Goal: Transaction & Acquisition: Subscribe to service/newsletter

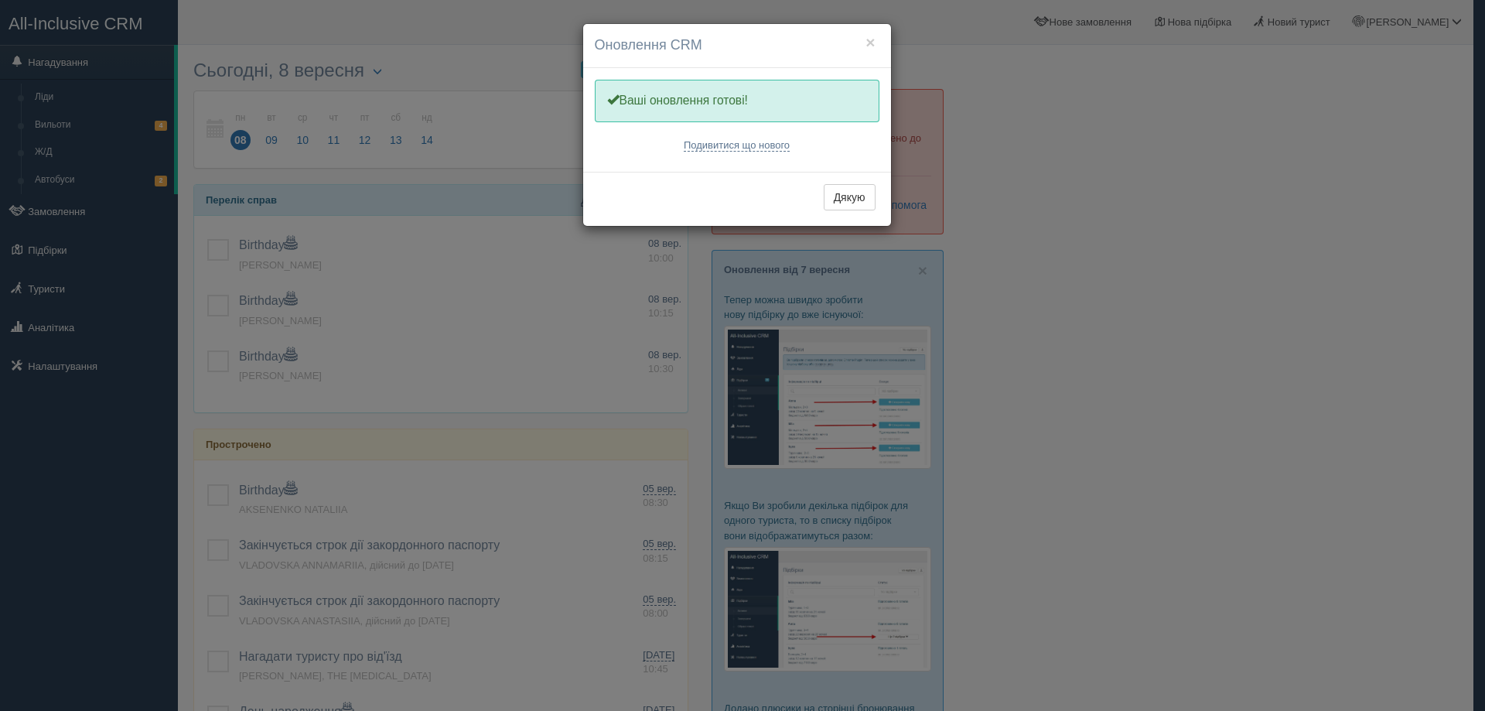
drag, startPoint x: 852, startPoint y: 196, endPoint x: 869, endPoint y: 196, distance: 17.0
click at [852, 196] on button "Дякую" at bounding box center [849, 197] width 52 height 26
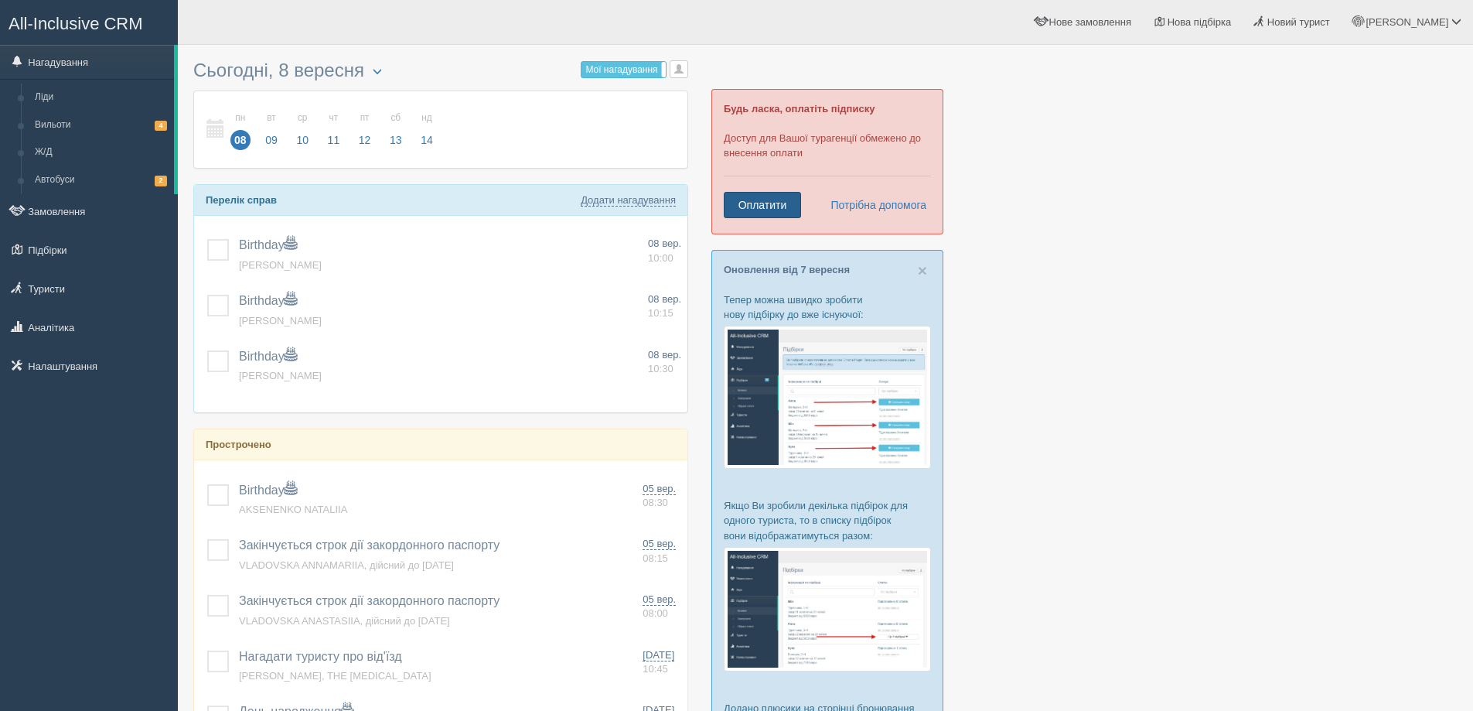
click at [778, 210] on link "Оплатити" at bounding box center [762, 205] width 77 height 26
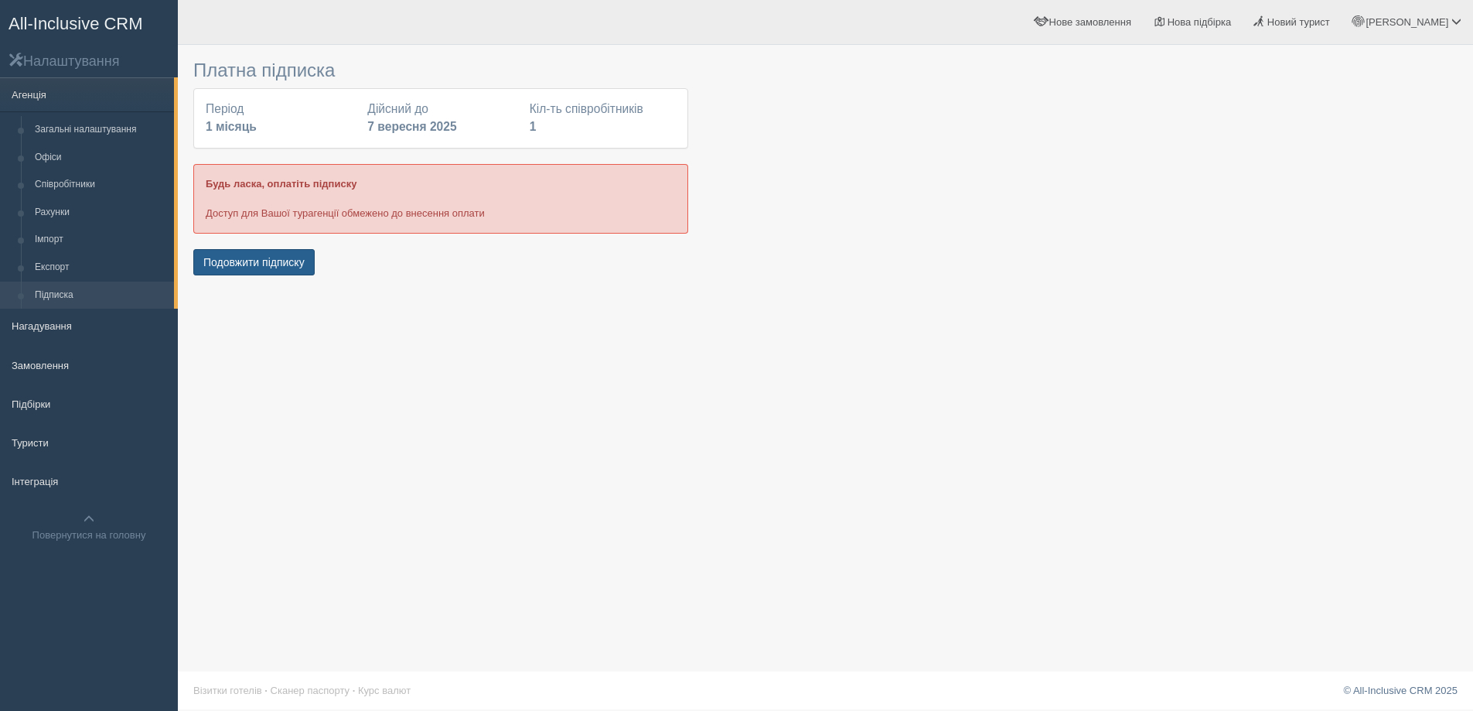
click at [276, 265] on button "Подовжити підписку" at bounding box center [253, 262] width 121 height 26
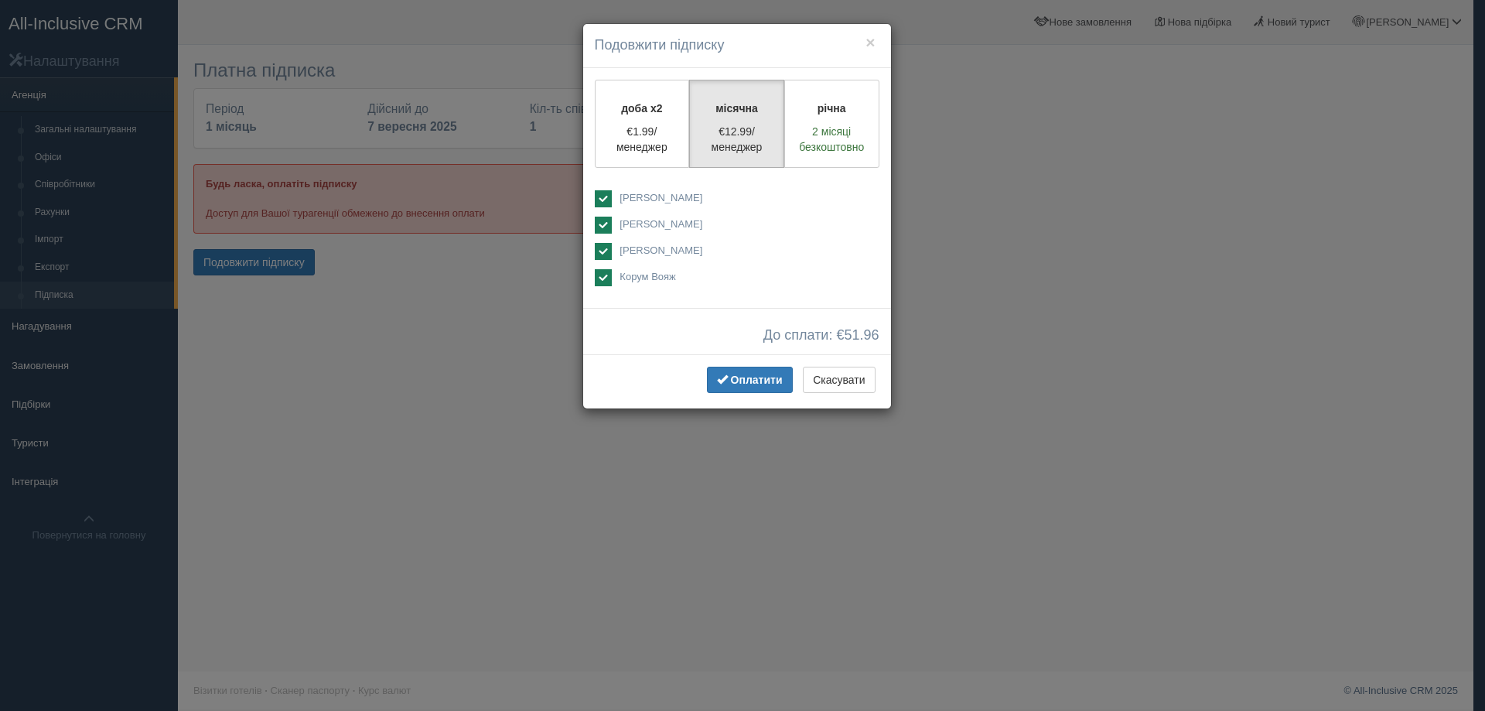
click at [602, 193] on ins at bounding box center [603, 198] width 17 height 17
checkbox input "false"
click at [667, 249] on span "[PERSON_NAME]" at bounding box center [660, 250] width 83 height 12
checkbox input "true"
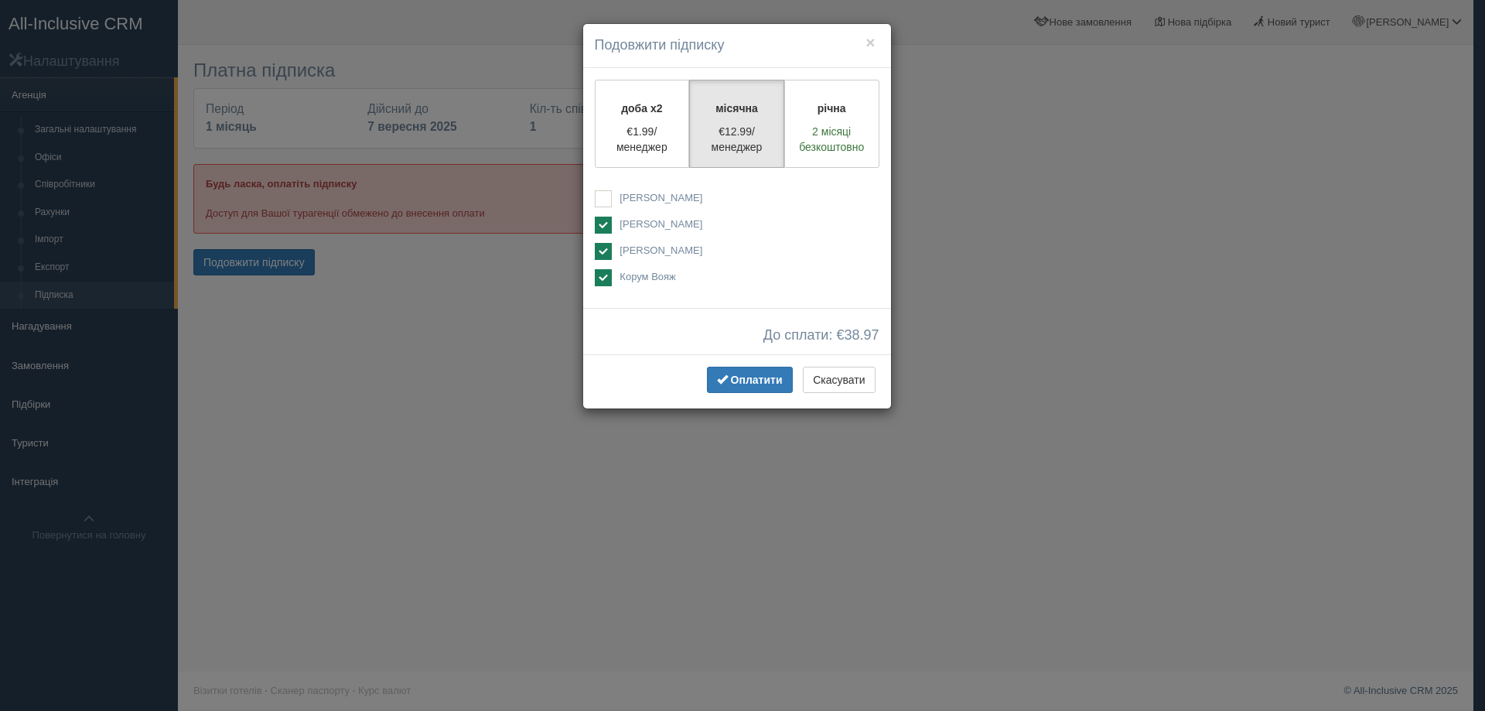
click at [595, 224] on ins at bounding box center [603, 225] width 17 height 17
checkbox input "false"
click at [606, 275] on ins at bounding box center [603, 277] width 17 height 17
checkbox input "false"
click at [1074, 210] on div "× Подовжити підписку доба x2 €1.99/менеджер місячна €12.99/менеджер річна 2 міс…" at bounding box center [742, 355] width 1485 height 711
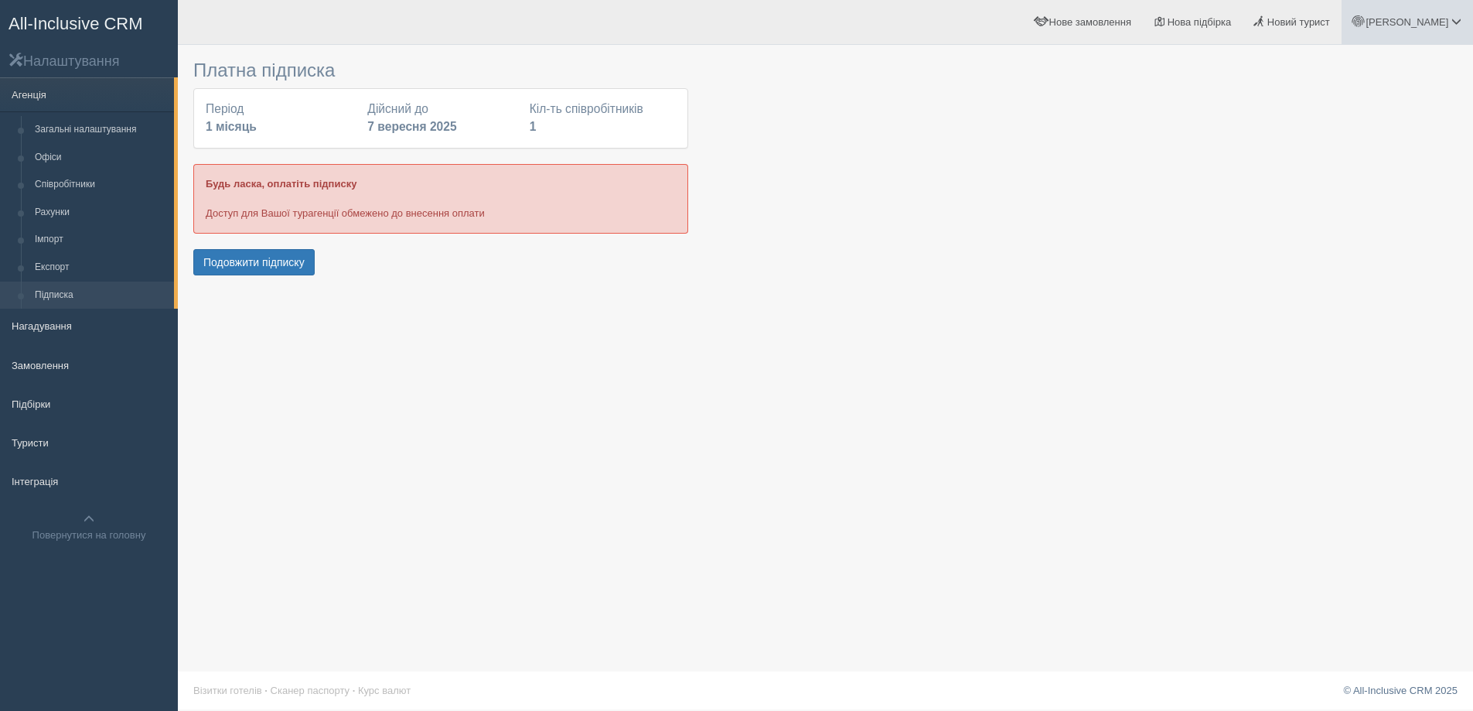
click at [1436, 21] on span "[PERSON_NAME]" at bounding box center [1407, 22] width 83 height 12
click at [1360, 73] on span "Мій профіль" at bounding box center [1363, 69] width 57 height 12
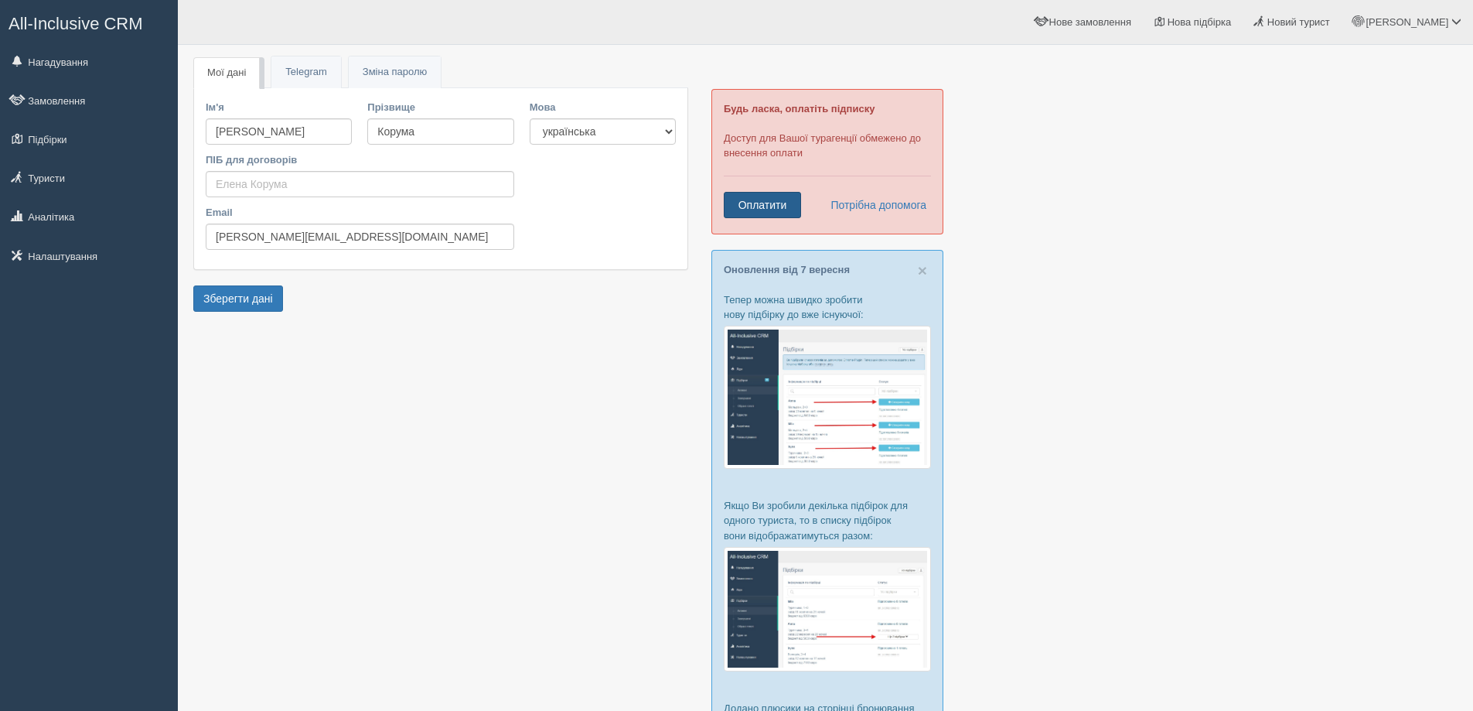
click at [752, 210] on link "Оплатити" at bounding box center [762, 205] width 77 height 26
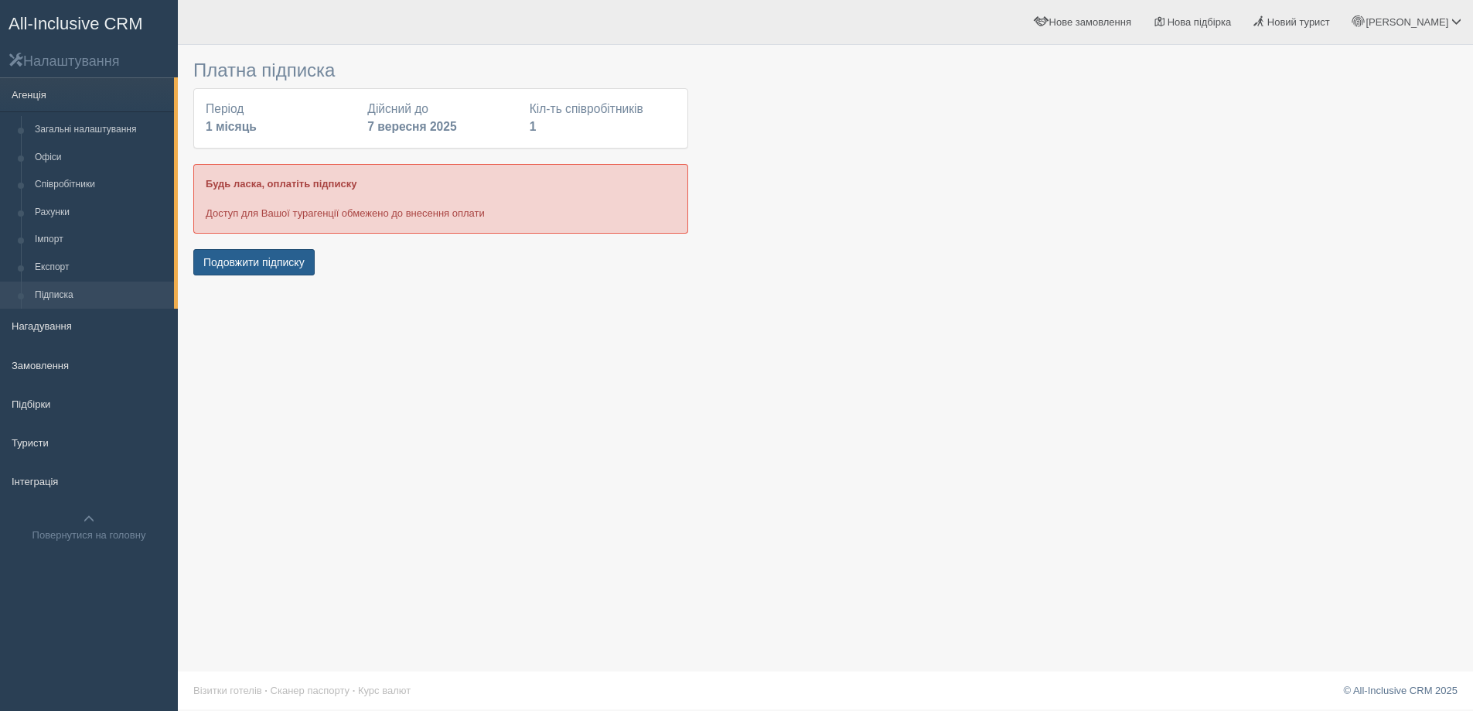
click at [247, 268] on button "Подовжити підписку" at bounding box center [253, 262] width 121 height 26
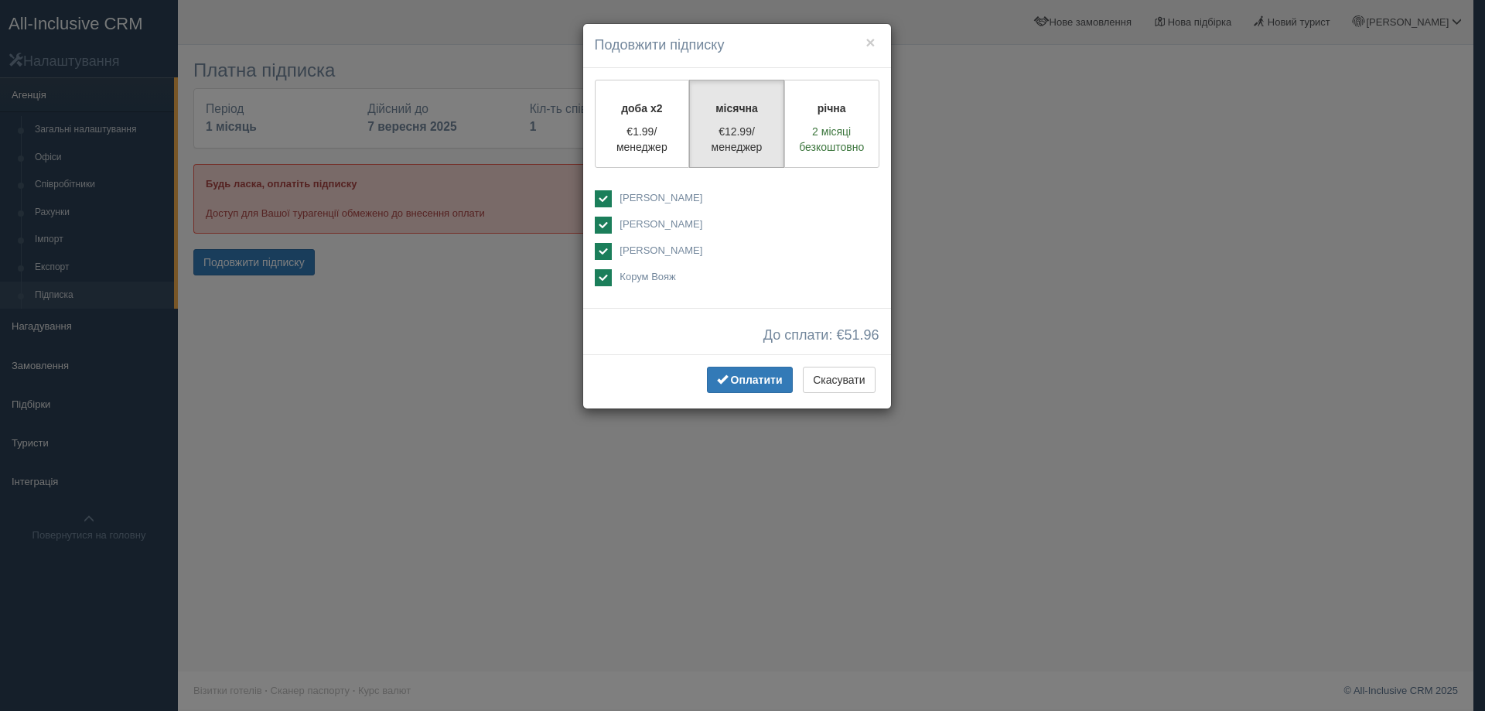
click at [610, 276] on ins at bounding box center [603, 277] width 17 height 17
checkbox input "false"
